Goal: Task Accomplishment & Management: Manage account settings

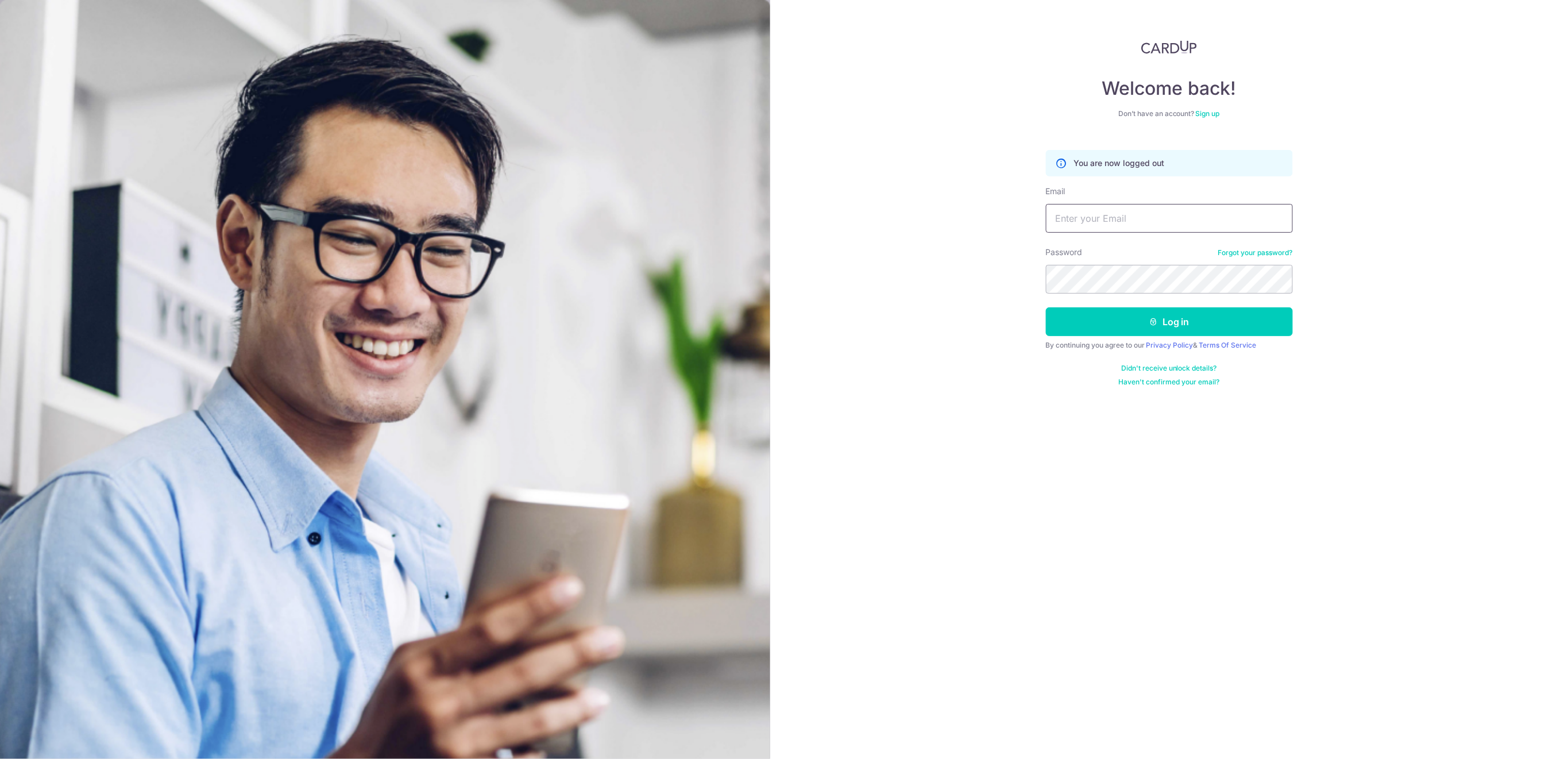
click at [1119, 225] on input "Email" at bounding box center [1169, 218] width 247 height 29
type input "[EMAIL_ADDRESS][DOMAIN_NAME]"
click at [1129, 324] on button "Log in" at bounding box center [1169, 322] width 247 height 29
